Goal: Task Accomplishment & Management: Use online tool/utility

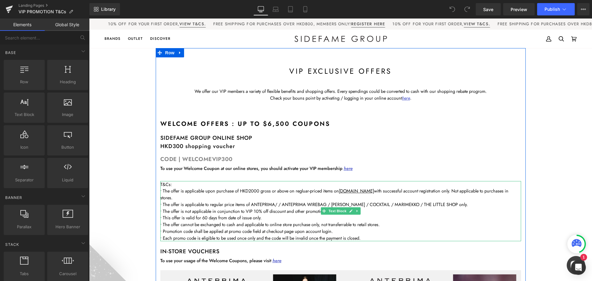
click at [301, 203] on span "• The offer is applicable to regular price items of ANTEPRIMA/ / ANTEPRIMA WIRE…" at bounding box center [314, 204] width 308 height 6
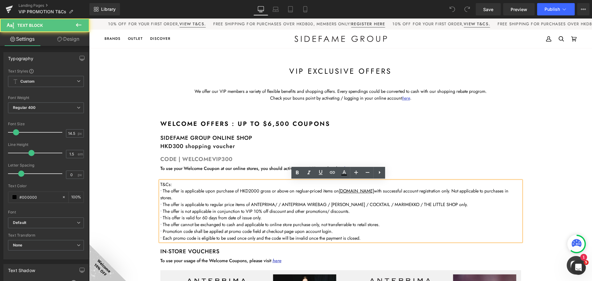
click at [281, 205] on span "• The offer is applicable to regular price items of ANTEPRIMA/ / ANTEPRIMA WIRE…" at bounding box center [314, 204] width 308 height 6
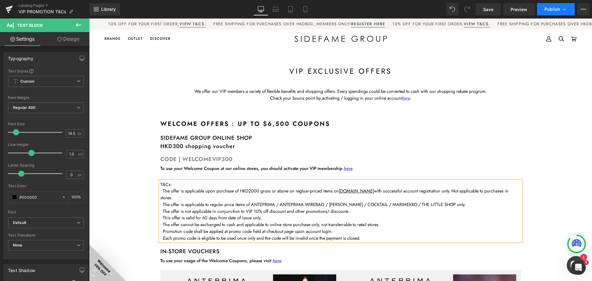
click at [561, 6] on icon at bounding box center [564, 9] width 6 height 6
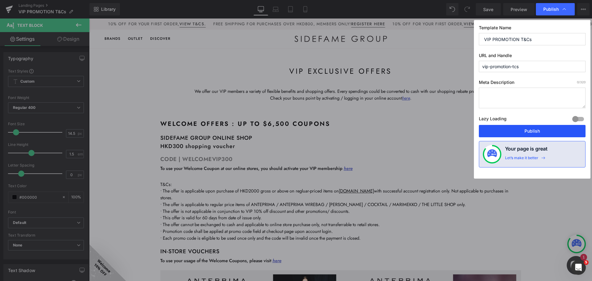
drag, startPoint x: 532, startPoint y: 131, endPoint x: 443, endPoint y: 114, distance: 90.9
click at [532, 131] on button "Publish" at bounding box center [532, 131] width 107 height 12
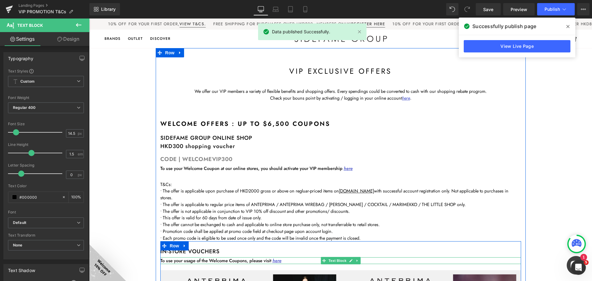
click at [170, 259] on strong "To use your usage of the Welcome Coupons, please visit here" at bounding box center [220, 260] width 121 height 6
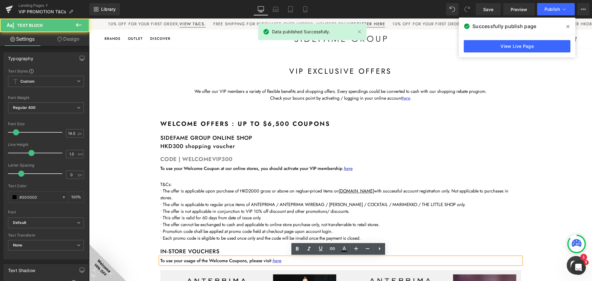
click at [166, 260] on strong "To use your usage of the Welcome Coupons, please visit here" at bounding box center [220, 260] width 121 height 6
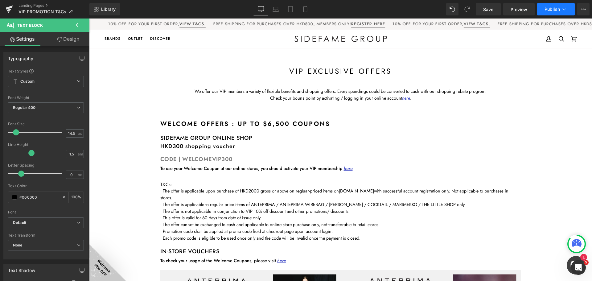
click at [564, 10] on icon at bounding box center [564, 9] width 6 height 6
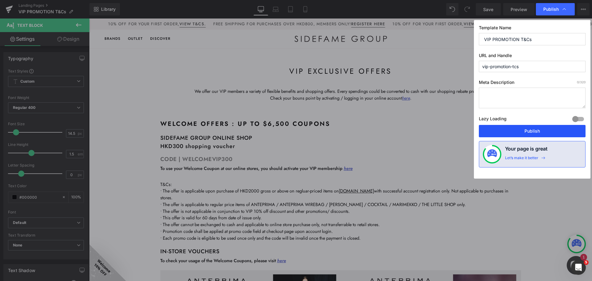
drag, startPoint x: 539, startPoint y: 130, endPoint x: 450, endPoint y: 114, distance: 90.3
click at [539, 130] on button "Publish" at bounding box center [532, 131] width 107 height 12
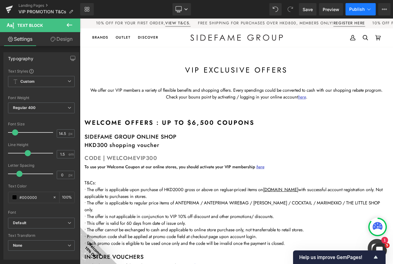
click at [354, 7] on span "Publish" at bounding box center [356, 9] width 15 height 5
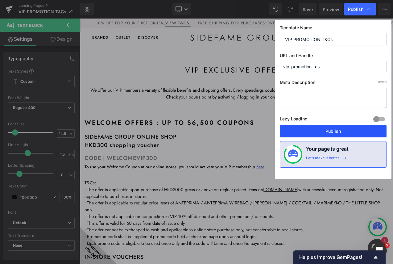
click at [346, 132] on button "Publish" at bounding box center [333, 131] width 107 height 12
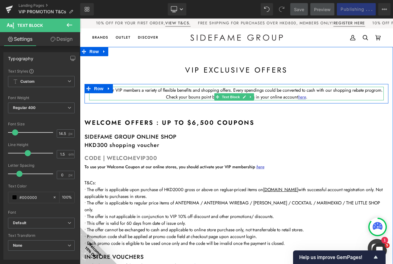
click at [290, 93] on p "We offer our VIP members a variety of flexible benefits and shopping offers. Ev…" at bounding box center [236, 90] width 295 height 7
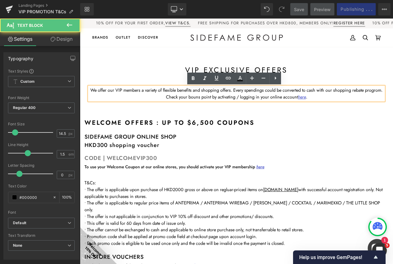
click at [238, 93] on p "We offer our VIP members a variety of flexible benefits and shopping offers. Ev…" at bounding box center [236, 90] width 295 height 7
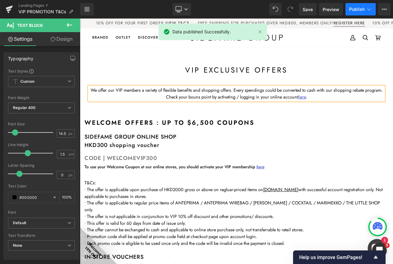
click at [361, 6] on button "Publish" at bounding box center [361, 9] width 30 height 12
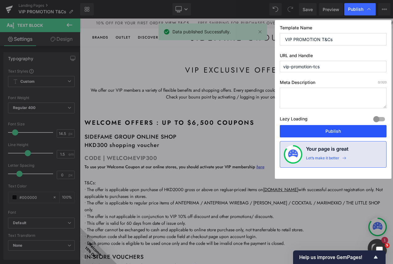
drag, startPoint x: 365, startPoint y: 128, endPoint x: 289, endPoint y: 112, distance: 77.6
click at [365, 128] on button "Publish" at bounding box center [333, 131] width 107 height 12
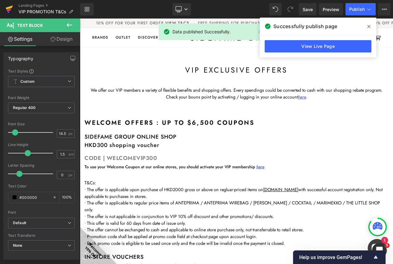
click at [4, 8] on link at bounding box center [9, 9] width 19 height 19
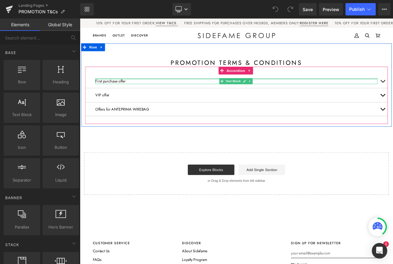
click at [393, 91] on div at bounding box center [266, 91] width 336 height 2
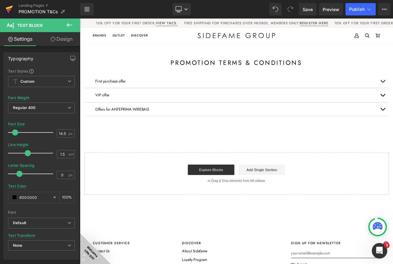
click at [10, 10] on icon at bounding box center [9, 9] width 7 height 15
click at [12, 3] on icon at bounding box center [9, 9] width 7 height 15
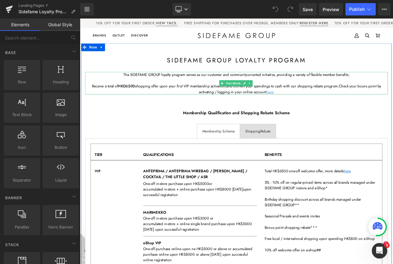
click at [383, 98] on span "and convert your spendings to cash with our shopping rebate progrom." at bounding box center [322, 99] width 134 height 6
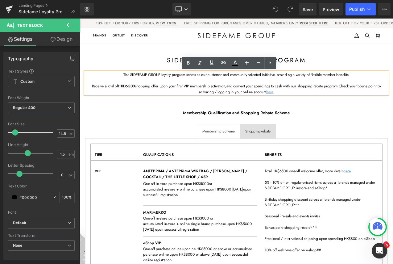
click at [383, 99] on span "and convert your spendings to cash with our shopping rebate progrom." at bounding box center [322, 99] width 134 height 6
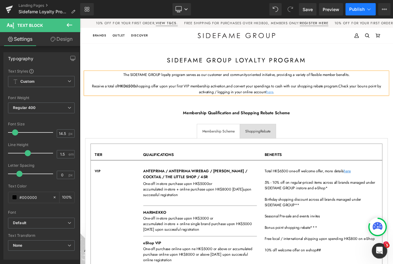
click at [366, 11] on icon at bounding box center [369, 9] width 6 height 6
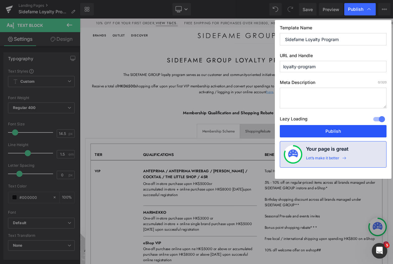
click at [363, 133] on button "Publish" at bounding box center [333, 131] width 107 height 12
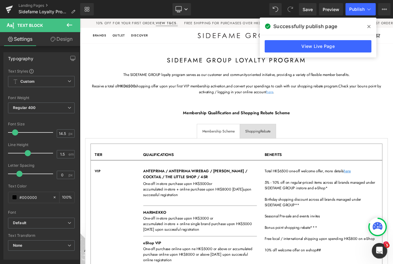
click at [393, 104] on p "Receive a total of HKD6500 shopping offer upon your first VIP membership activa…" at bounding box center [266, 103] width 361 height 14
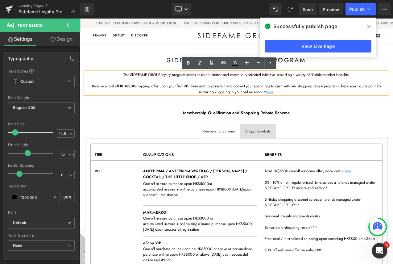
click at [388, 98] on span "and convert your spendings to cash with our shopping rebate program." at bounding box center [322, 99] width 134 height 6
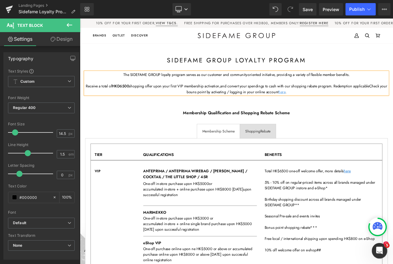
click at [393, 100] on span "and convert your spendings to cash with our shopping rebate program. Redemption…" at bounding box center [335, 99] width 177 height 6
click at [219, 104] on span "and convert your spendings to cash with our shopping rebate program (redeemable…" at bounding box center [292, 102] width 302 height 13
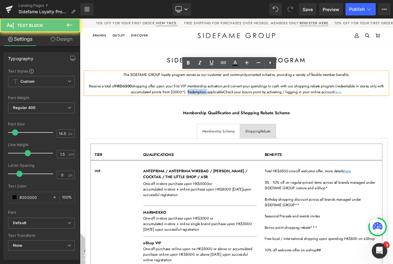
click at [219, 104] on span "and convert your spendings to cash with our shopping rebate program (redeemable…" at bounding box center [292, 102] width 302 height 13
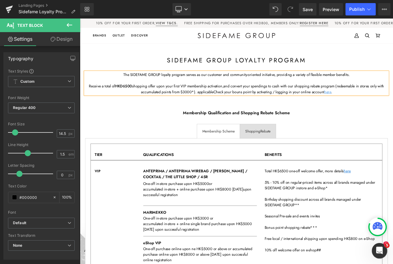
click at [230, 106] on span "and convert your spendings to cash with our shopping rebate program (redeemable…" at bounding box center [298, 102] width 290 height 13
click at [393, 107] on p "Receive a total of HKD6500 shopping offer upon your first VIP membership activa…" at bounding box center [266, 103] width 361 height 14
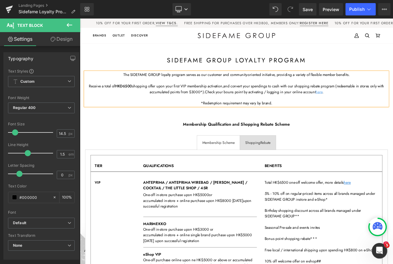
click at [289, 119] on span "*Redemption requirement may vary by brand." at bounding box center [266, 119] width 85 height 6
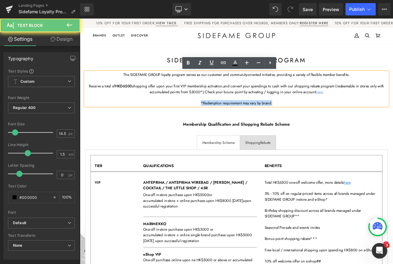
click at [289, 119] on span "*Redemption requirement may vary by brand." at bounding box center [266, 119] width 85 height 6
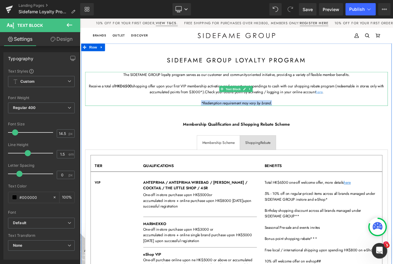
click at [276, 118] on icon "*Redemption requirement may vary by brand." at bounding box center [266, 119] width 85 height 6
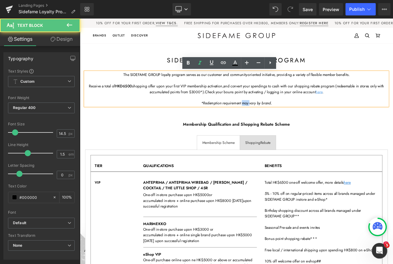
click at [276, 118] on icon "*Redemption requirement may vary by brand." at bounding box center [266, 119] width 85 height 6
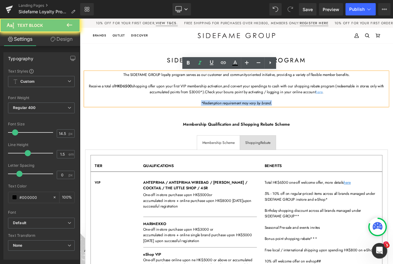
click at [276, 118] on icon "*Redemption requirement may vary by brand." at bounding box center [266, 119] width 85 height 6
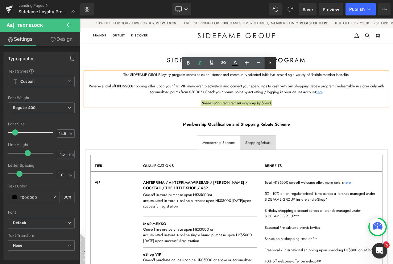
click at [269, 65] on icon at bounding box center [270, 62] width 7 height 7
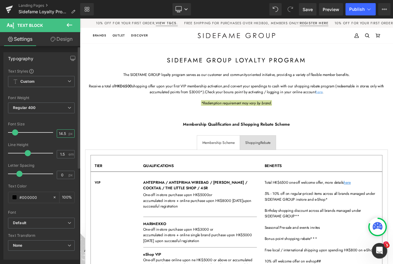
click at [62, 133] on input "14.5" at bounding box center [62, 134] width 11 height 8
click at [64, 134] on input "14.5" at bounding box center [62, 134] width 11 height 8
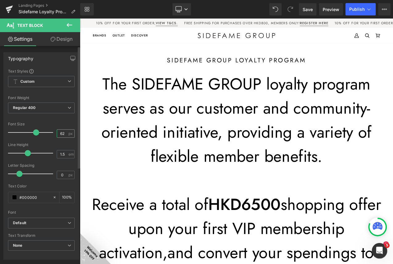
type input "6"
type input "14.5"
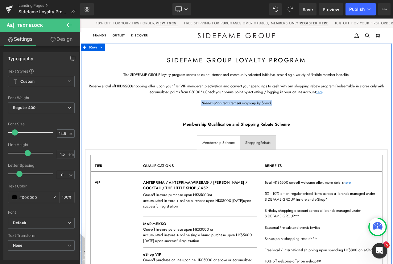
click at [251, 117] on icon "*Redemption requirement may vary by brand." at bounding box center [266, 119] width 85 height 6
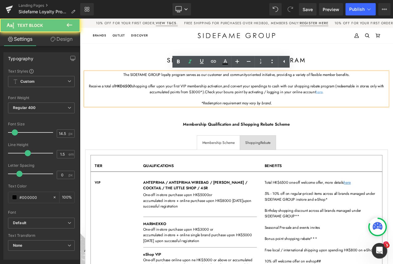
click at [259, 118] on icon "*Redemption requirement may vary by brand." at bounding box center [266, 119] width 85 height 6
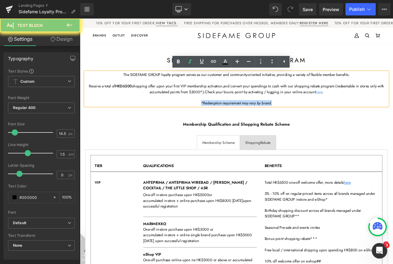
click at [259, 118] on icon "*Redemption requirement may vary by brand." at bounding box center [266, 119] width 85 height 6
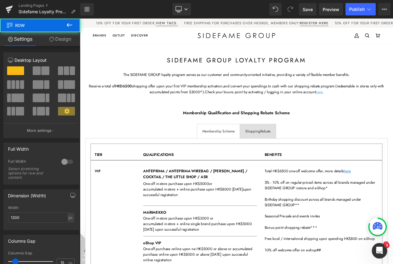
click at [70, 27] on icon at bounding box center [69, 24] width 7 height 7
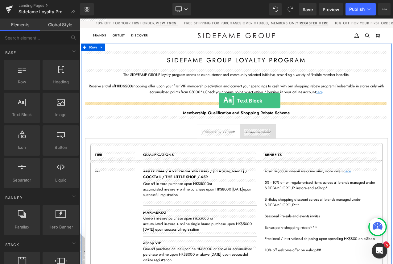
drag, startPoint x: 106, startPoint y: 134, endPoint x: 246, endPoint y: 116, distance: 140.8
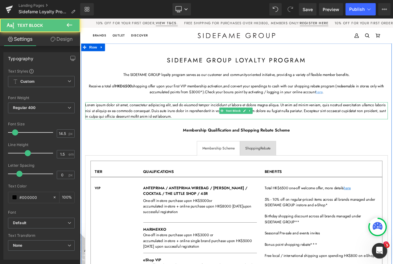
click at [214, 131] on p "Lorem ipsum dolor sit amet, consectetur adipiscing elit, sed do eiusmod tempor …" at bounding box center [266, 128] width 361 height 20
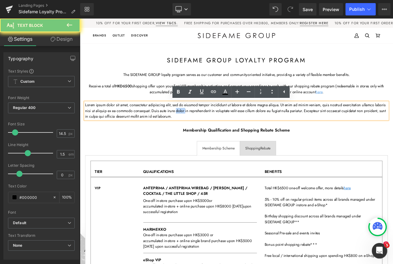
click at [214, 131] on p "Lorem ipsum dolor sit amet, consectetur adipiscing elit, sed do eiusmod tempor …" at bounding box center [266, 128] width 361 height 20
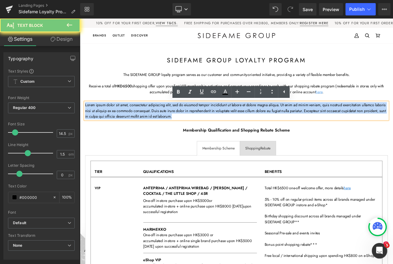
click at [214, 131] on p "Lorem ipsum dolor sit amet, consectetur adipiscing elit, sed do eiusmod tempor …" at bounding box center [266, 128] width 361 height 20
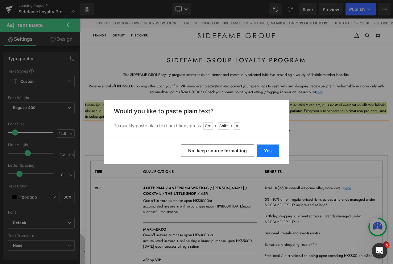
click at [270, 147] on button "Yes" at bounding box center [268, 150] width 23 height 12
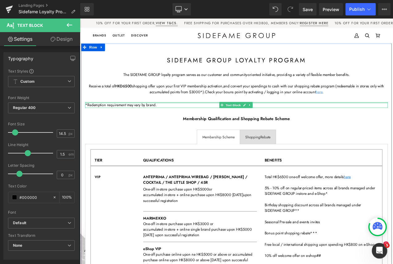
click at [158, 119] on div at bounding box center [266, 119] width 361 height 2
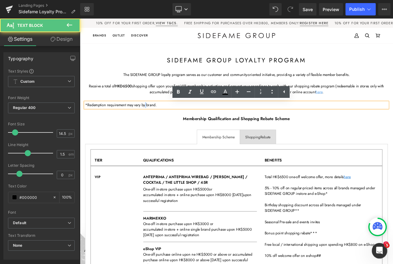
click at [158, 119] on p "*Redemption requirement may vary by brand." at bounding box center [266, 121] width 361 height 7
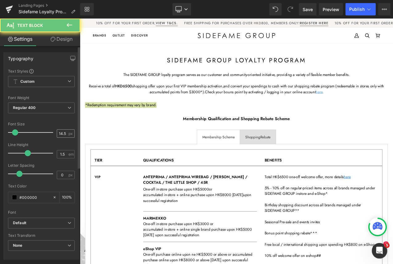
click at [65, 135] on div "14.5 px" at bounding box center [66, 133] width 18 height 8
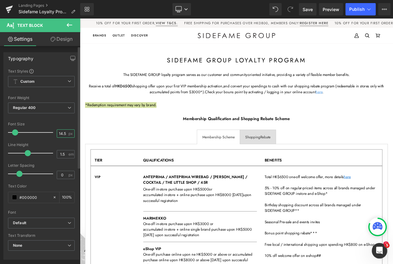
click at [58, 132] on input "14.5" at bounding box center [62, 134] width 11 height 8
type input "12"
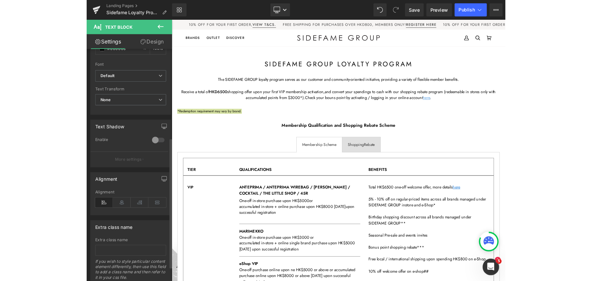
scroll to position [154, 0]
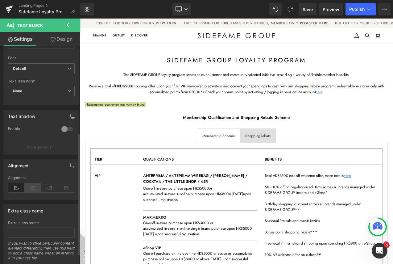
drag, startPoint x: 35, startPoint y: 188, endPoint x: 55, endPoint y: 174, distance: 24.4
click at [35, 187] on icon at bounding box center [33, 187] width 17 height 9
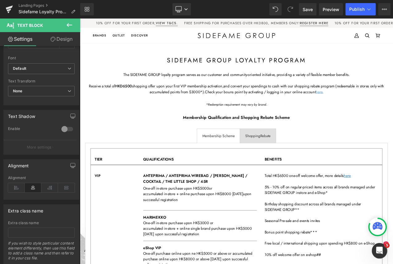
click at [238, 7] on div "Library Desktop Desktop Laptop Tablet Mobile Save Preview Publish Scheduled Vie…" at bounding box center [236, 9] width 313 height 12
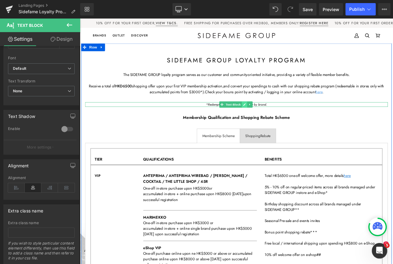
click at [277, 122] on link at bounding box center [276, 120] width 6 height 7
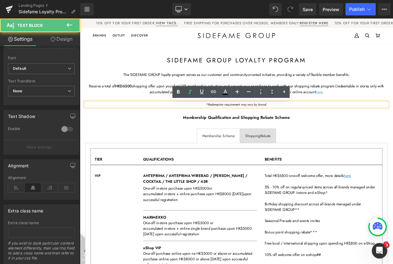
drag, startPoint x: 285, startPoint y: 120, endPoint x: 274, endPoint y: 121, distance: 10.8
click at [285, 120] on icon "*Redemption requirement may vary by brand." at bounding box center [266, 121] width 72 height 6
click at [275, 121] on icon "*Redemption requirement may vary by brand." at bounding box center [266, 121] width 72 height 6
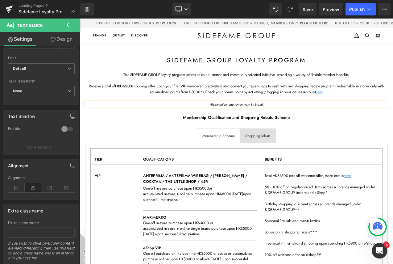
click at [280, 120] on icon "*Redemption requirement vary by brand." at bounding box center [266, 121] width 65 height 6
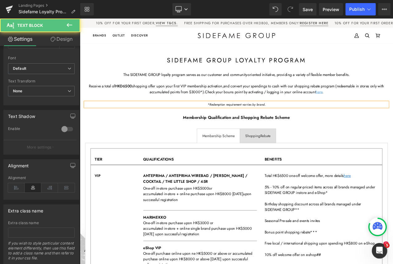
drag, startPoint x: 276, startPoint y: 122, endPoint x: 294, endPoint y: 124, distance: 18.0
click at [276, 122] on icon "*Redemption requirement varries by brand." at bounding box center [266, 121] width 69 height 6
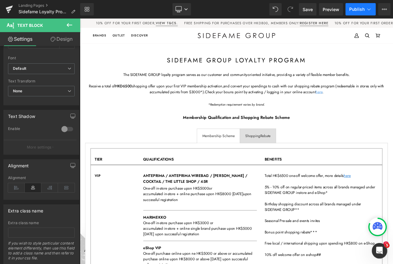
click at [359, 7] on span "Publish" at bounding box center [356, 9] width 15 height 5
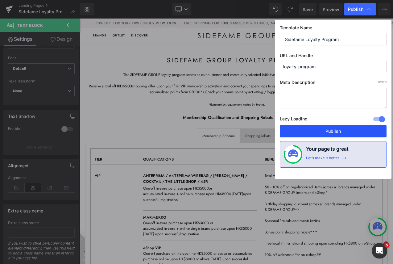
click at [344, 134] on button "Publish" at bounding box center [333, 131] width 107 height 12
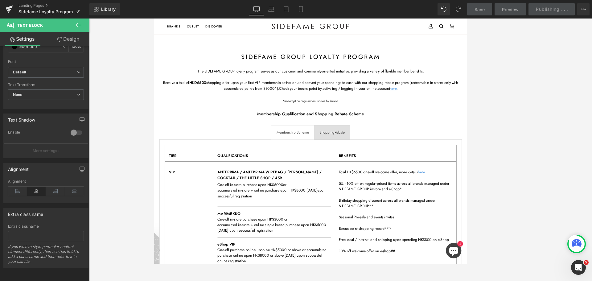
scroll to position [0, 0]
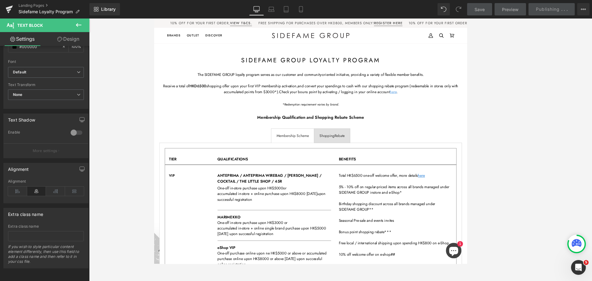
click at [371, 161] on span "Rebate" at bounding box center [375, 158] width 12 height 6
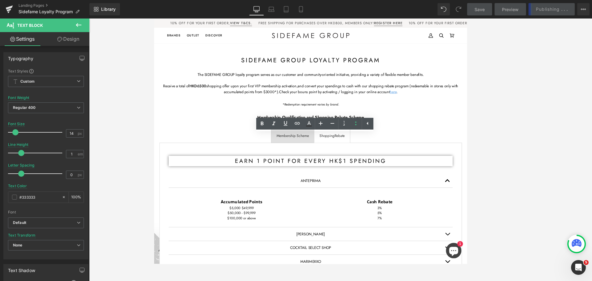
click at [393, 121] on div at bounding box center [340, 150] width 503 height 263
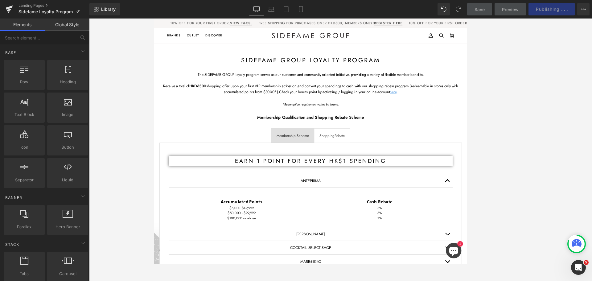
click at [69, 29] on link "Global Style" at bounding box center [67, 25] width 45 height 12
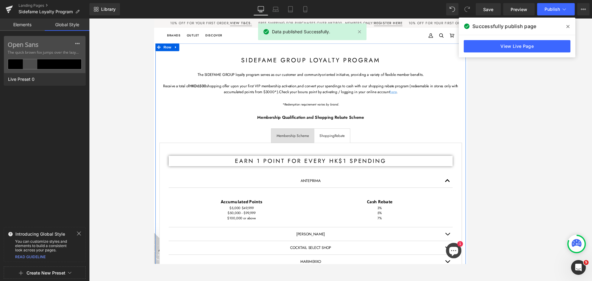
click at [347, 121] on link at bounding box center [350, 120] width 6 height 7
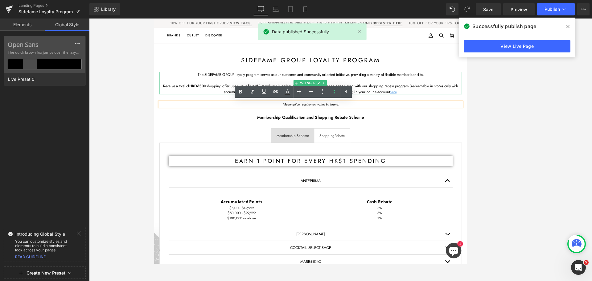
click at [393, 99] on span "and convert your spendings to cash with our shopping rebate program (redeemable…" at bounding box center [377, 102] width 280 height 13
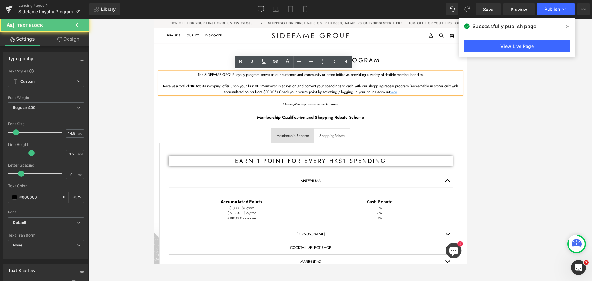
click at [78, 36] on link "Design" at bounding box center [68, 39] width 45 height 14
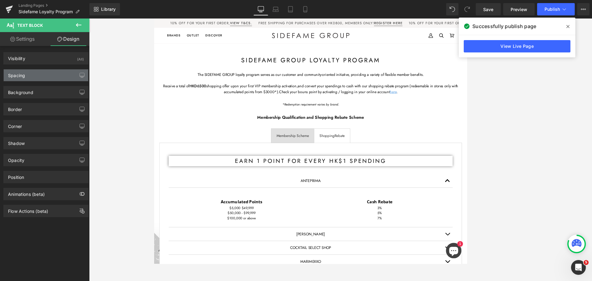
click at [59, 76] on div "Spacing" at bounding box center [46, 75] width 85 height 12
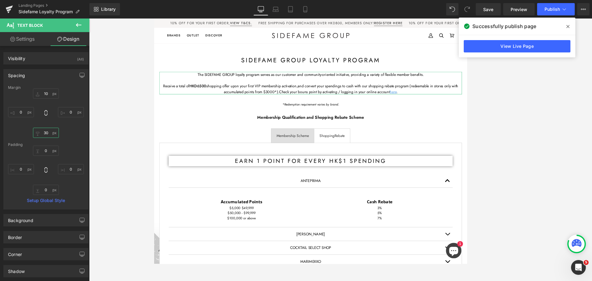
click at [50, 131] on input "text" at bounding box center [46, 133] width 26 height 10
type input "5"
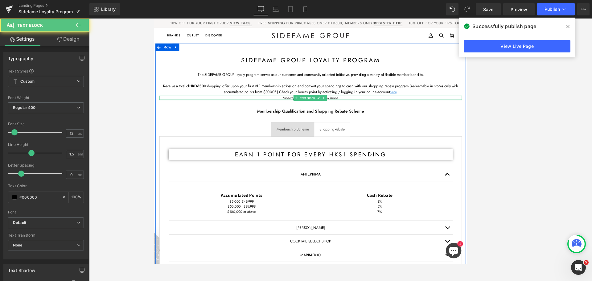
click at [362, 115] on div at bounding box center [340, 115] width 361 height 2
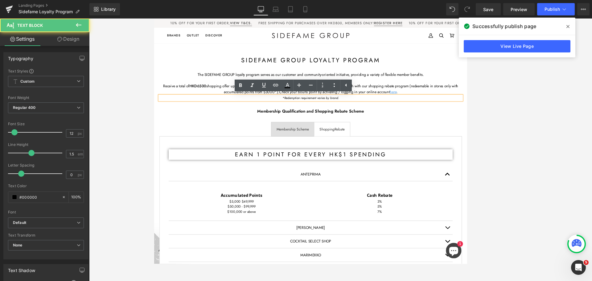
drag, startPoint x: 76, startPoint y: 43, endPoint x: 54, endPoint y: 74, distance: 37.8
click at [76, 43] on link "Design" at bounding box center [68, 39] width 45 height 14
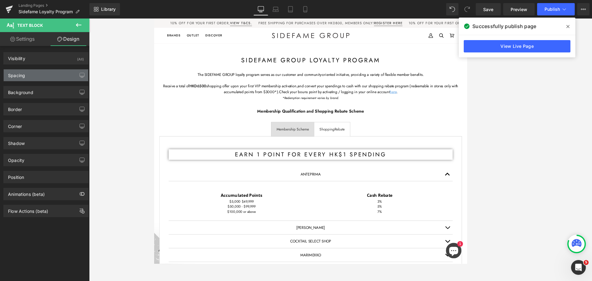
click at [48, 76] on div "Spacing" at bounding box center [46, 75] width 85 height 12
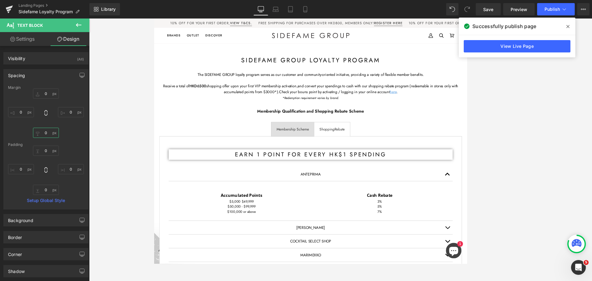
click at [46, 130] on input "text" at bounding box center [46, 133] width 26 height 10
type input "30"
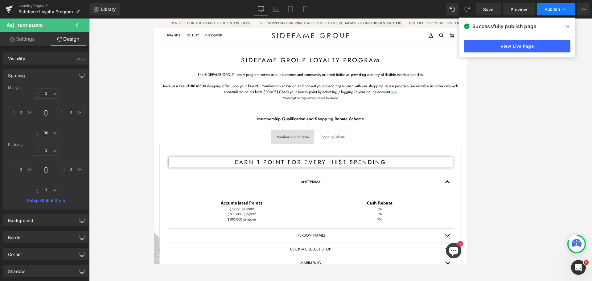
click at [393, 5] on button "Publish" at bounding box center [556, 9] width 38 height 12
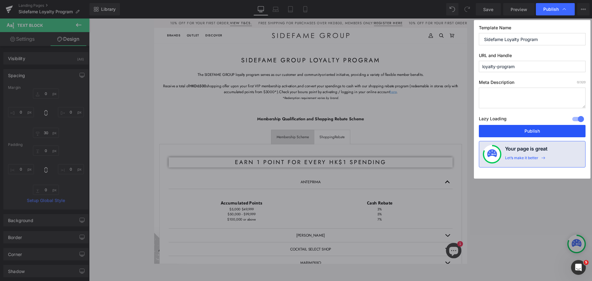
click at [393, 128] on button "Publish" at bounding box center [532, 131] width 107 height 12
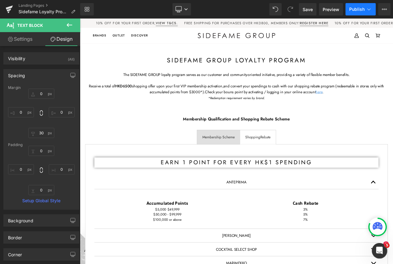
click at [362, 9] on span "Publish" at bounding box center [356, 9] width 15 height 5
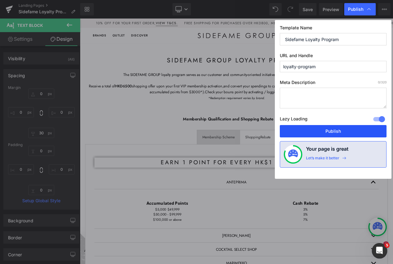
click at [342, 134] on button "Publish" at bounding box center [333, 131] width 107 height 12
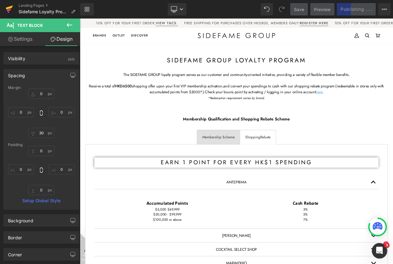
click at [10, 6] on icon at bounding box center [9, 8] width 7 height 4
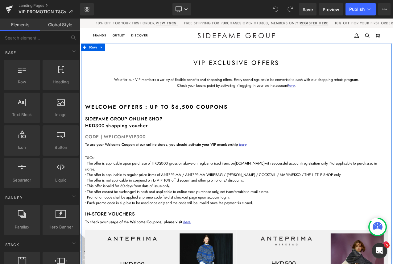
click at [226, 97] on span "Check your bouns point by activating / logging in your online account" at bounding box center [262, 98] width 132 height 6
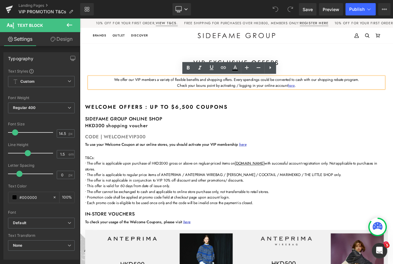
click at [393, 92] on p "We offer our VIP members a variety of flexible benefits and shopping offers. Ev…" at bounding box center [267, 91] width 352 height 7
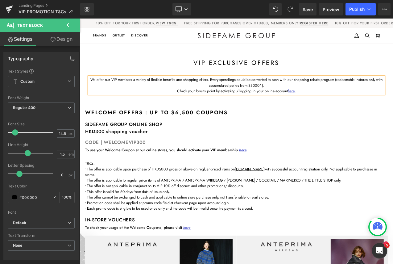
click at [329, 98] on p "We offer our VIP members a variety of flexible benefits and shopping offers. Ev…" at bounding box center [267, 95] width 352 height 14
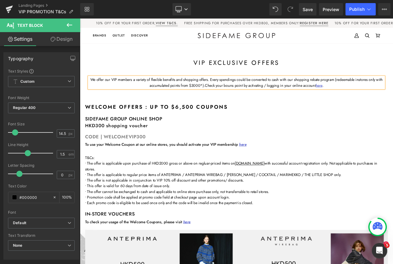
click at [385, 97] on p "We offer our VIP members a variety of flexible benefits and shopping offers. Ev…" at bounding box center [267, 95] width 352 height 14
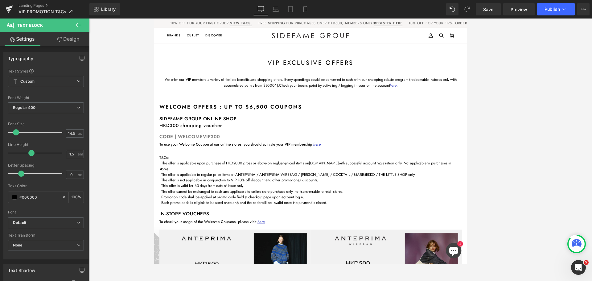
click at [77, 26] on icon at bounding box center [79, 25] width 6 height 4
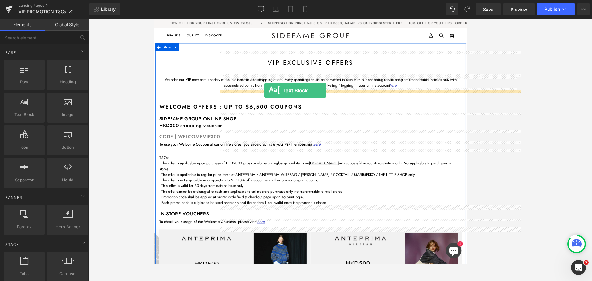
drag, startPoint x: 180, startPoint y: 125, endPoint x: 285, endPoint y: 104, distance: 107.0
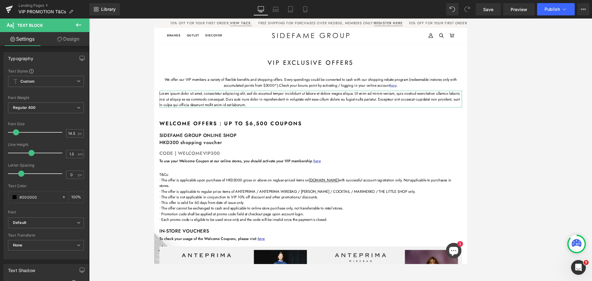
click at [76, 33] on link "Design" at bounding box center [68, 39] width 45 height 14
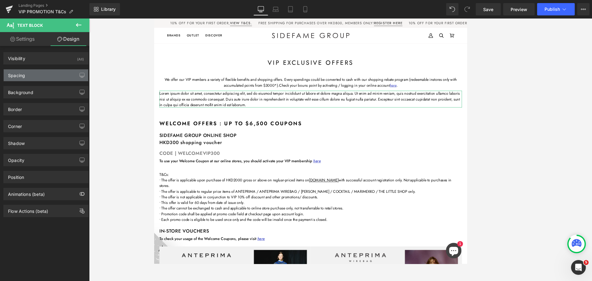
click at [48, 75] on div "Spacing" at bounding box center [46, 75] width 85 height 12
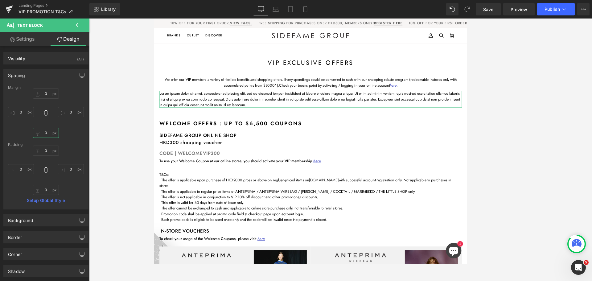
click at [46, 134] on input "0" at bounding box center [46, 133] width 26 height 10
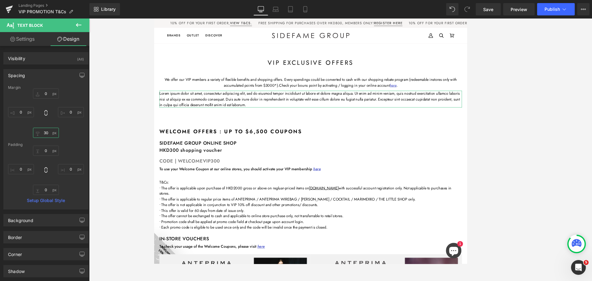
type input "30"
click at [36, 40] on link "Settings" at bounding box center [22, 39] width 45 height 14
type input "100"
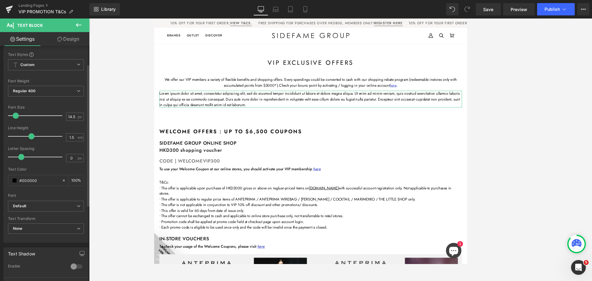
scroll to position [31, 0]
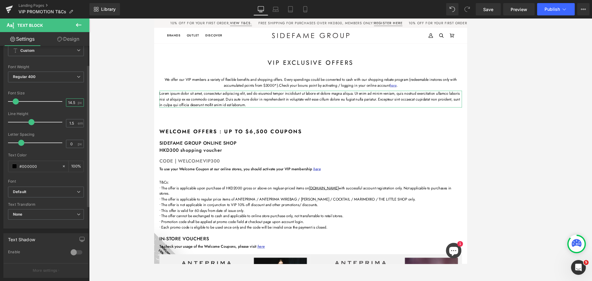
click at [71, 102] on input "14.5" at bounding box center [71, 103] width 11 height 8
type input "12"
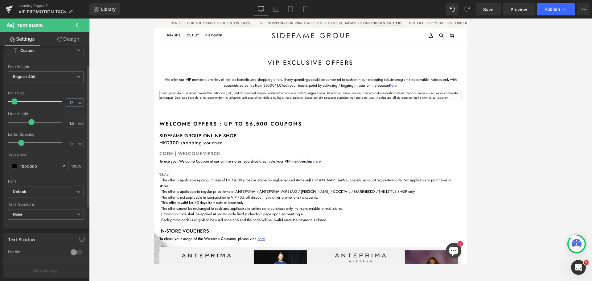
click at [68, 85] on div "Regular 400 Thin 100 Semi Thin 200 Light 300 Regular 400 Medium 500 Semi Bold 6…" at bounding box center [46, 79] width 76 height 14
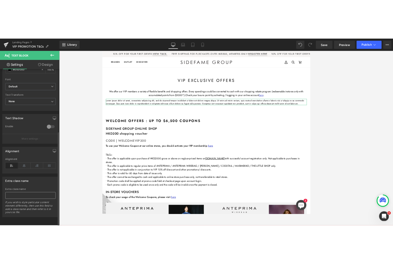
scroll to position [155, 0]
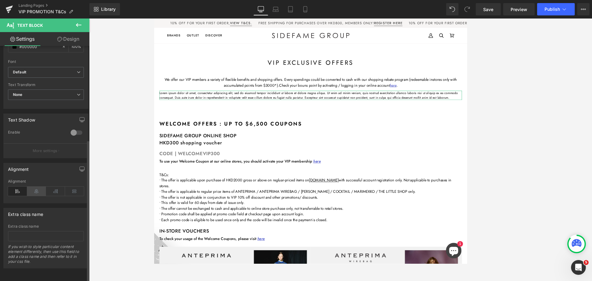
click at [36, 188] on icon at bounding box center [36, 191] width 19 height 9
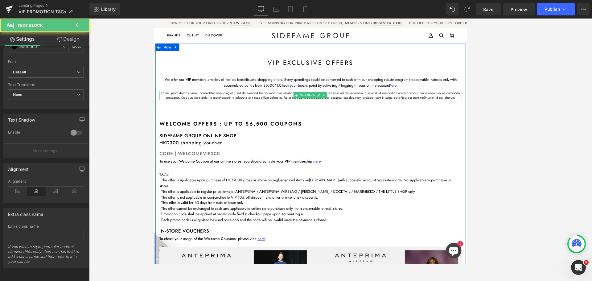
click at [310, 111] on p "Lorem ipsum dolor sit amet, consectetur adipiscing elit, sed do eiusmod tempor …" at bounding box center [340, 110] width 361 height 11
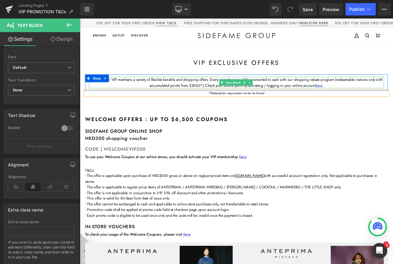
drag, startPoint x: 418, startPoint y: 92, endPoint x: 439, endPoint y: 96, distance: 20.9
click at [393, 92] on p "We offer our VIP members a variety of flexible benefits and shopping offers. Ev…" at bounding box center [267, 95] width 352 height 14
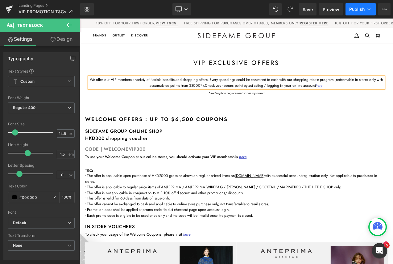
click at [360, 8] on span "Publish" at bounding box center [356, 9] width 15 height 5
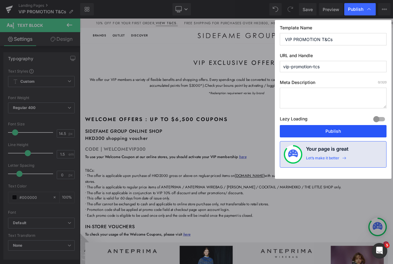
click at [357, 131] on button "Publish" at bounding box center [333, 131] width 107 height 12
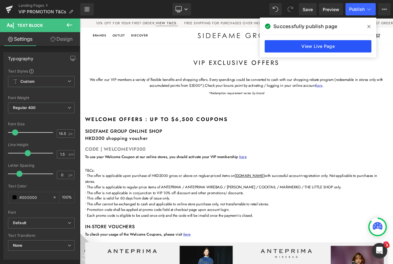
click at [324, 46] on link "View Live Page" at bounding box center [318, 46] width 107 height 12
